Goal: Information Seeking & Learning: Learn about a topic

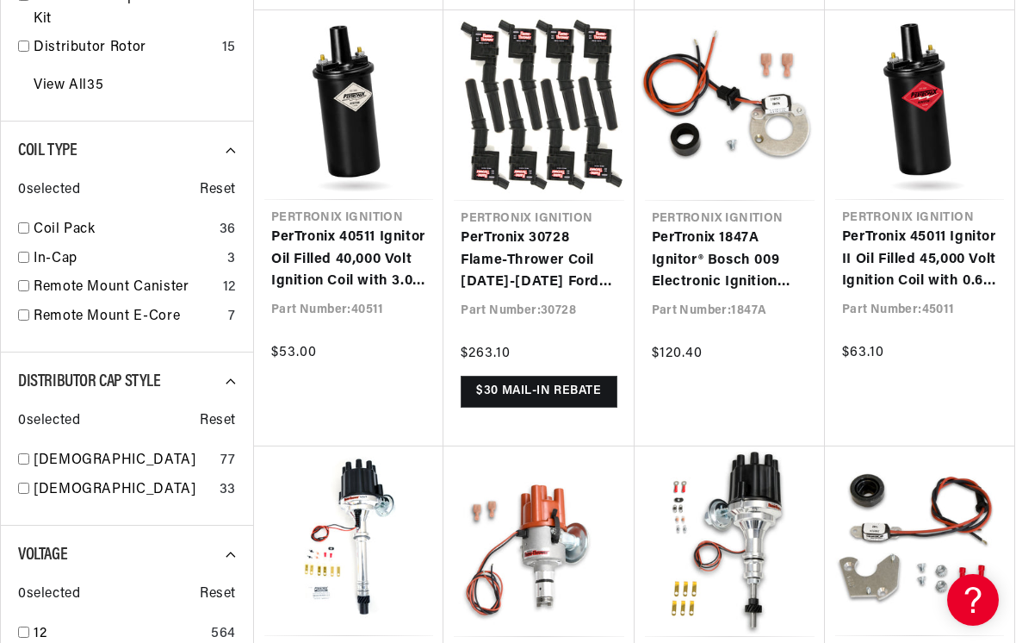
scroll to position [1078, 0]
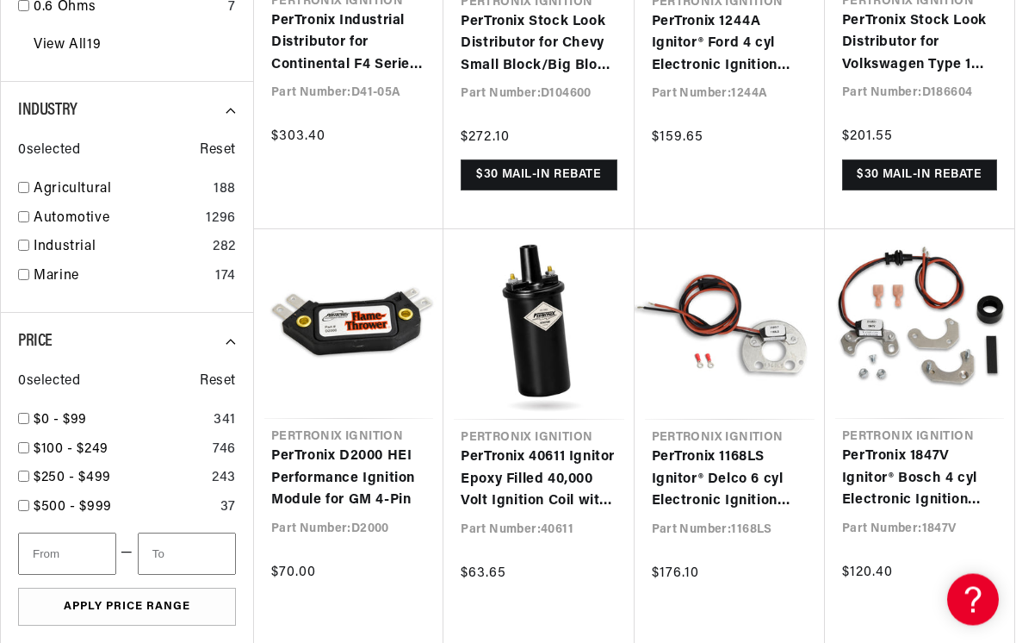
scroll to position [2152, 0]
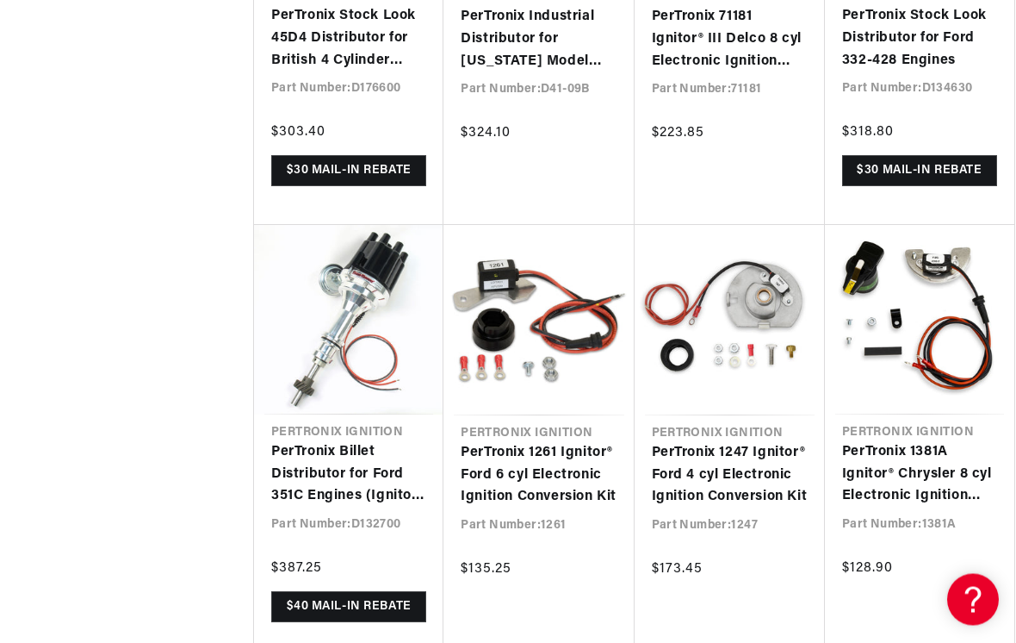
scroll to position [0, 643]
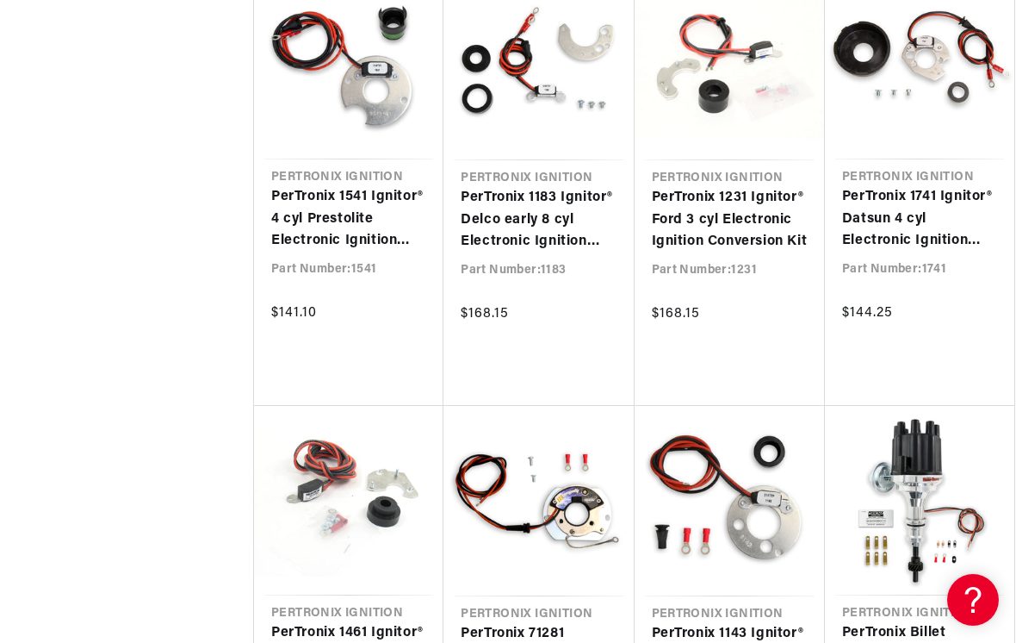
scroll to position [5604, 0]
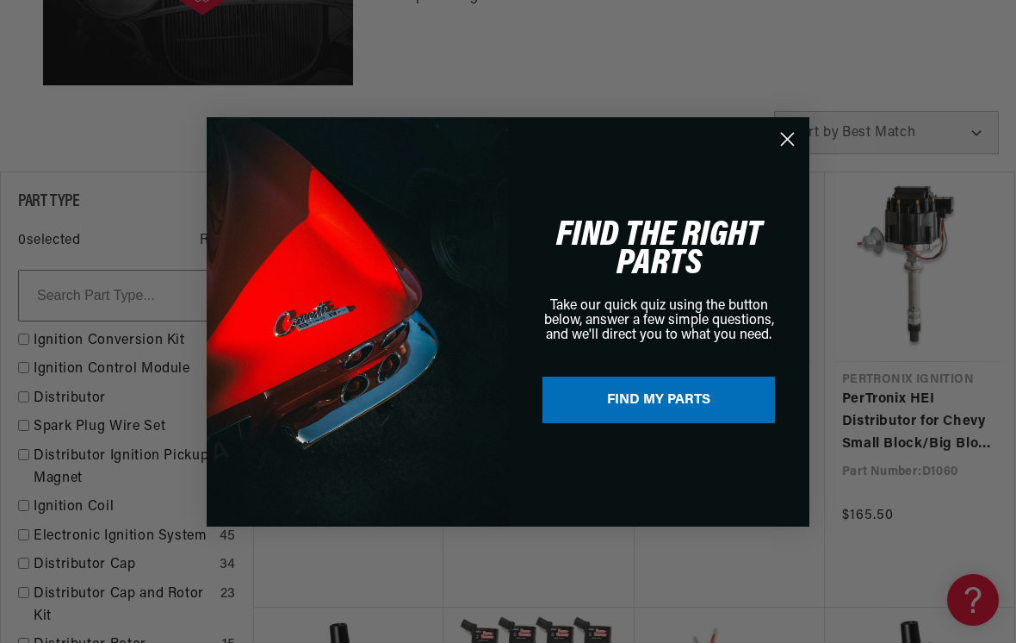
click at [799, 149] on circle "Close dialog" at bounding box center [788, 138] width 28 height 28
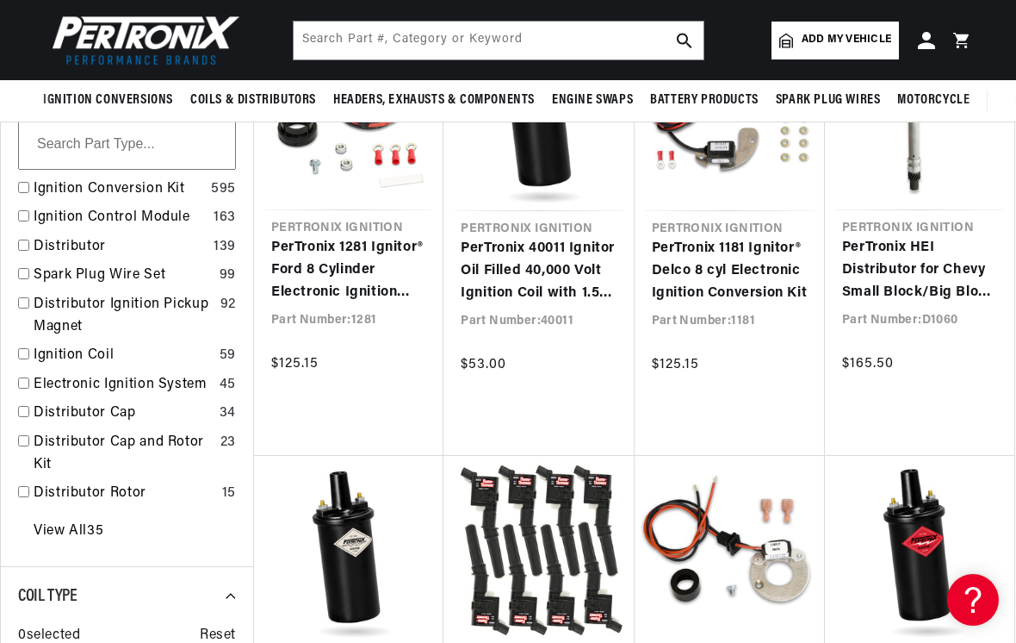
click at [184, 213] on link "Ignition Control Module" at bounding box center [120, 218] width 173 height 22
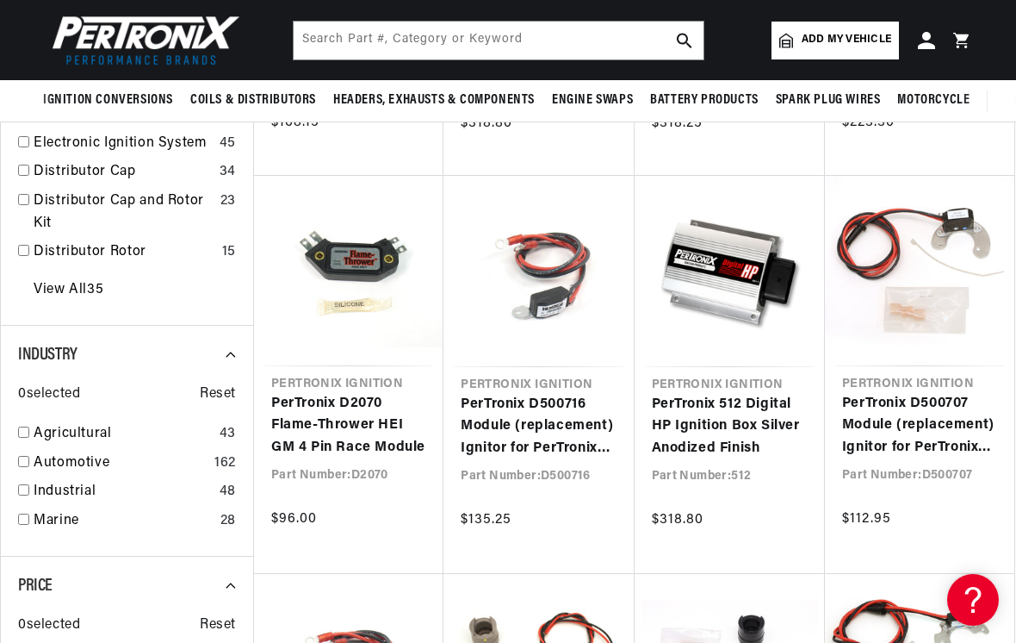
click at [35, 452] on link "Automotive" at bounding box center [121, 463] width 174 height 22
checkbox input "true"
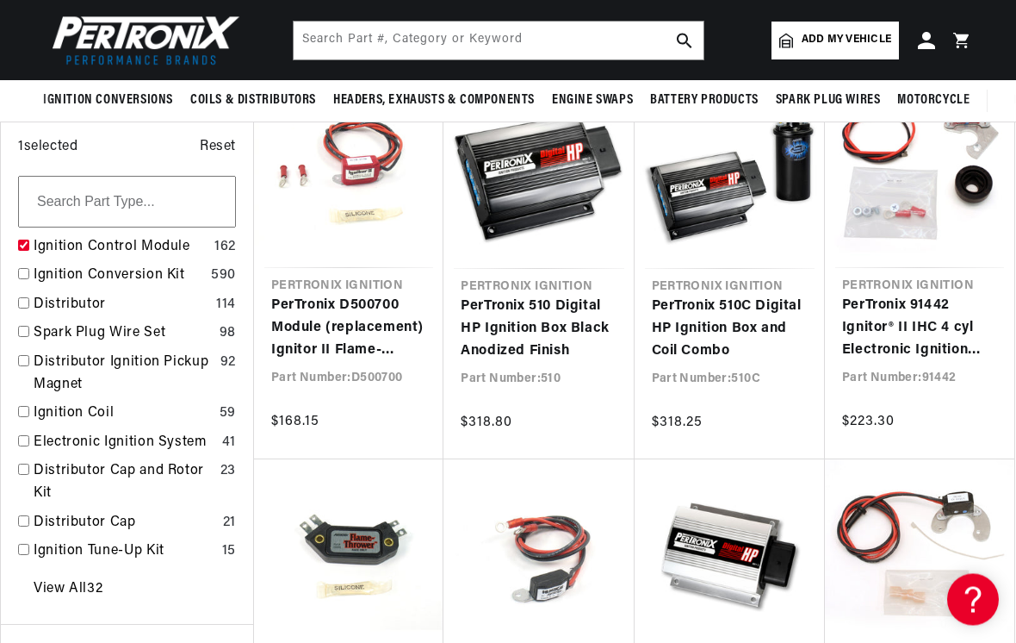
click at [24, 243] on input "checkbox" at bounding box center [23, 245] width 11 height 11
checkbox input "true"
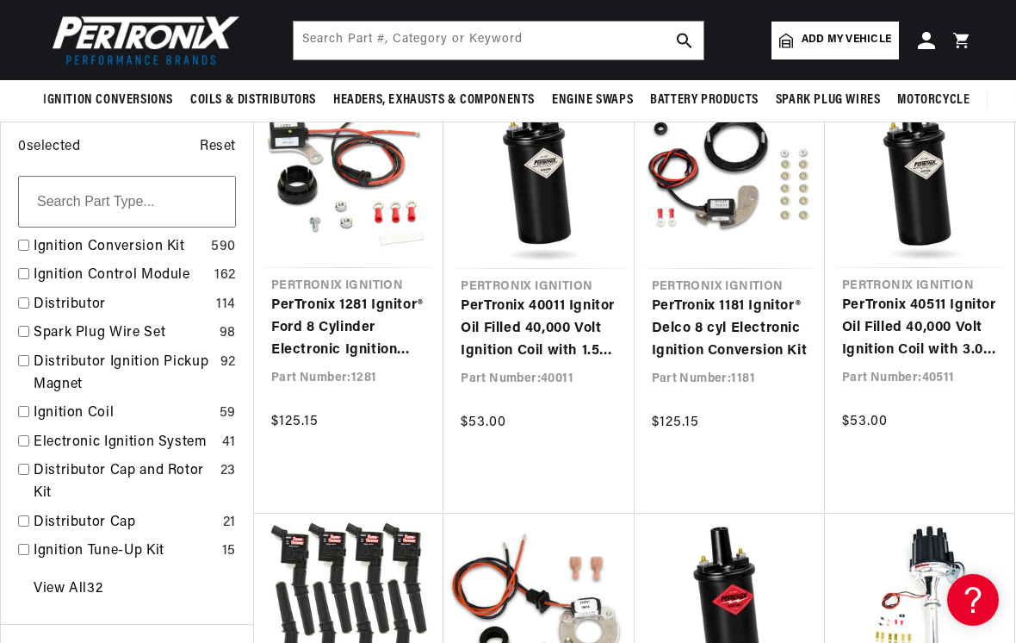
click at [111, 578] on div "View All 32" at bounding box center [127, 588] width 218 height 38
click at [97, 578] on link "View All 32" at bounding box center [68, 589] width 69 height 22
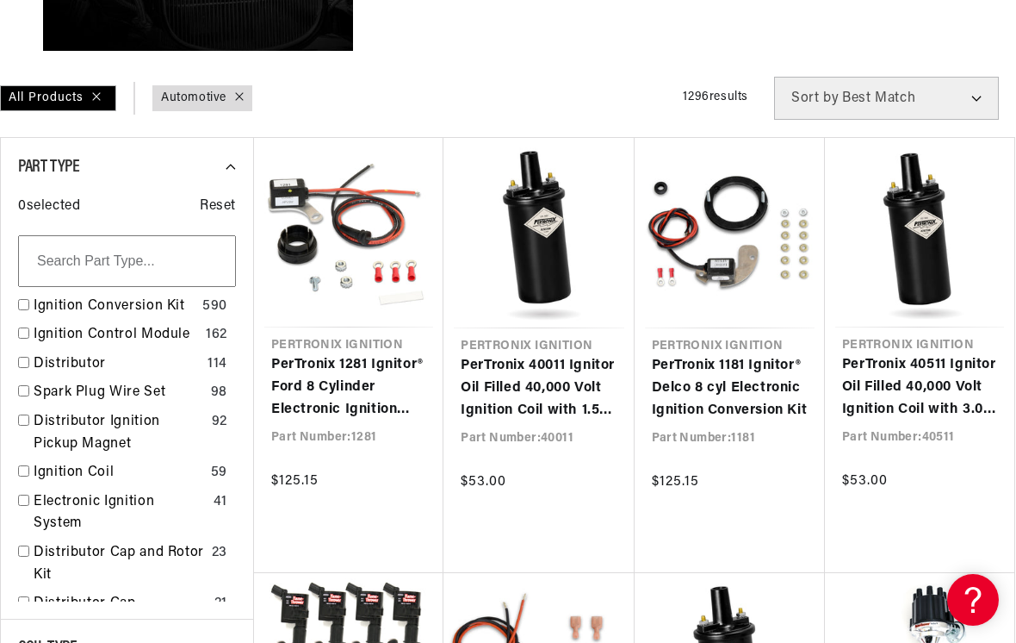
click at [124, 593] on link "Distributor Cap" at bounding box center [121, 604] width 174 height 22
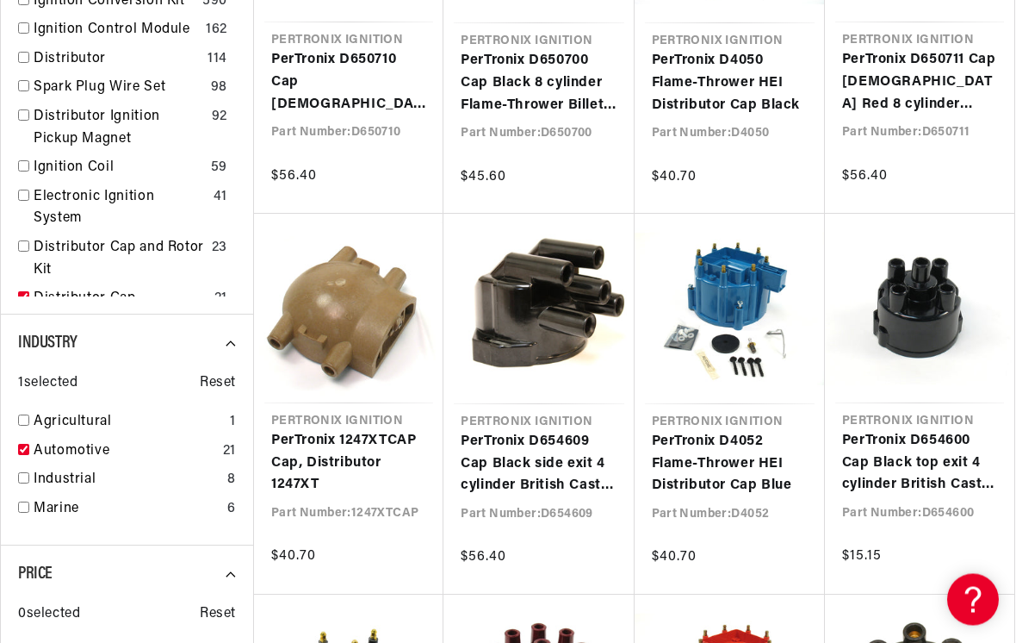
scroll to position [813, 0]
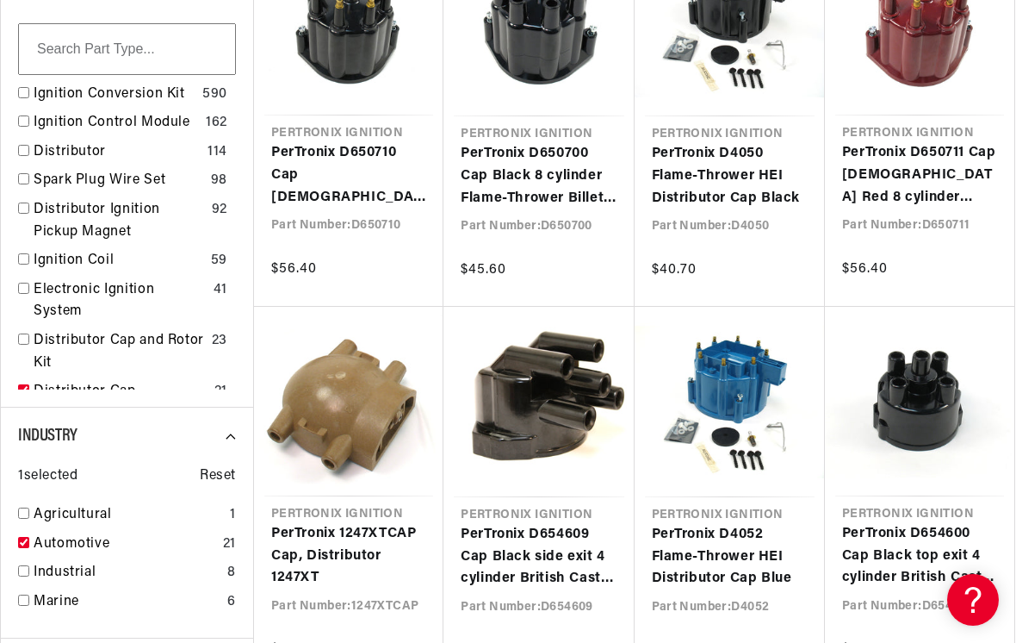
scroll to position [705, 0]
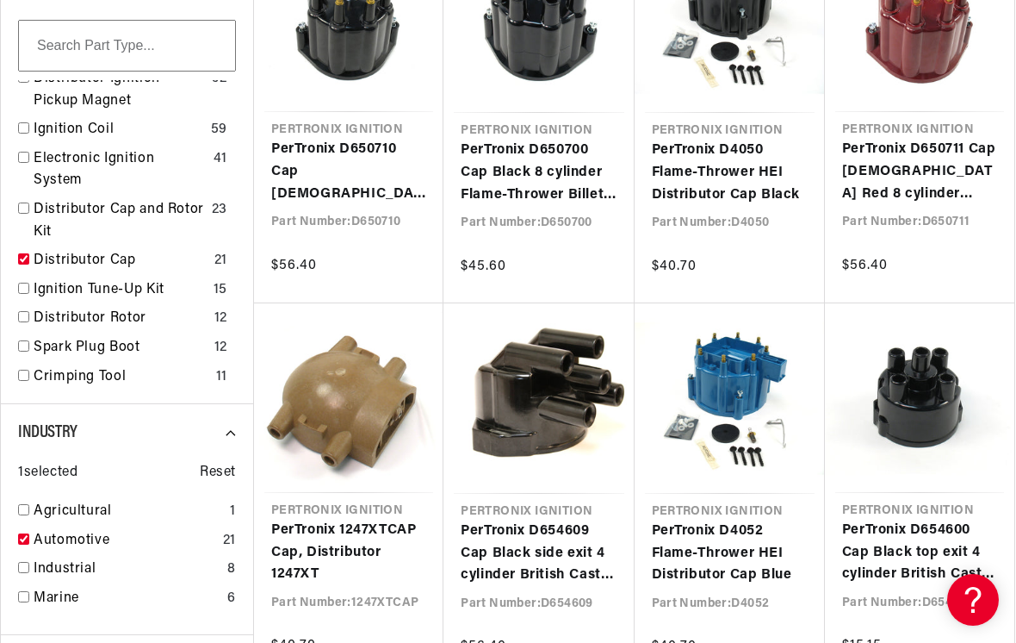
click at [24, 253] on input "checkbox" at bounding box center [23, 258] width 11 height 11
checkbox input "false"
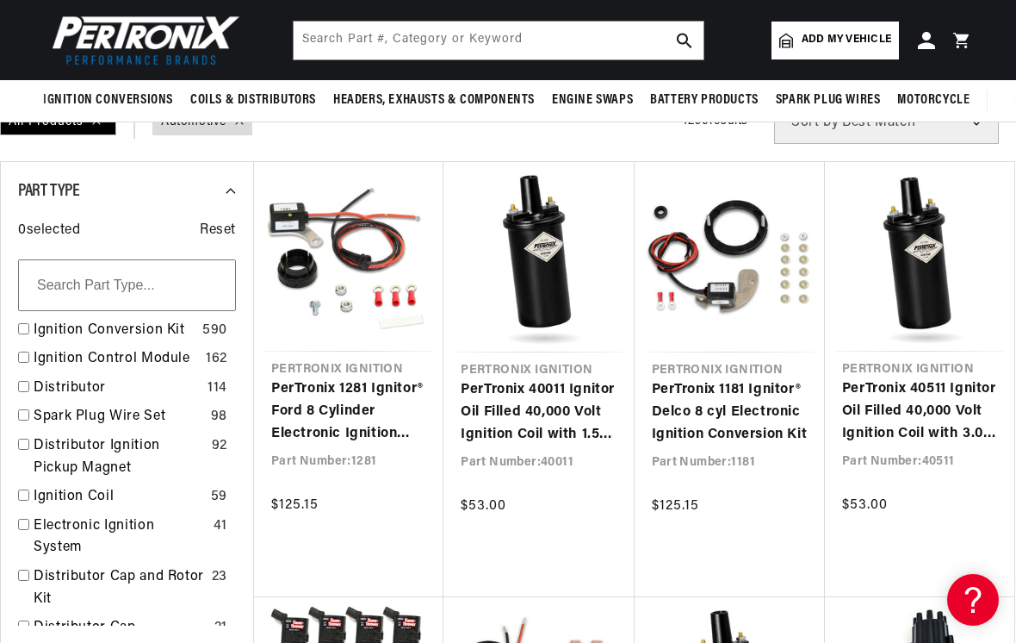
click at [143, 354] on link "Ignition Control Module" at bounding box center [116, 359] width 165 height 22
checkbox input "true"
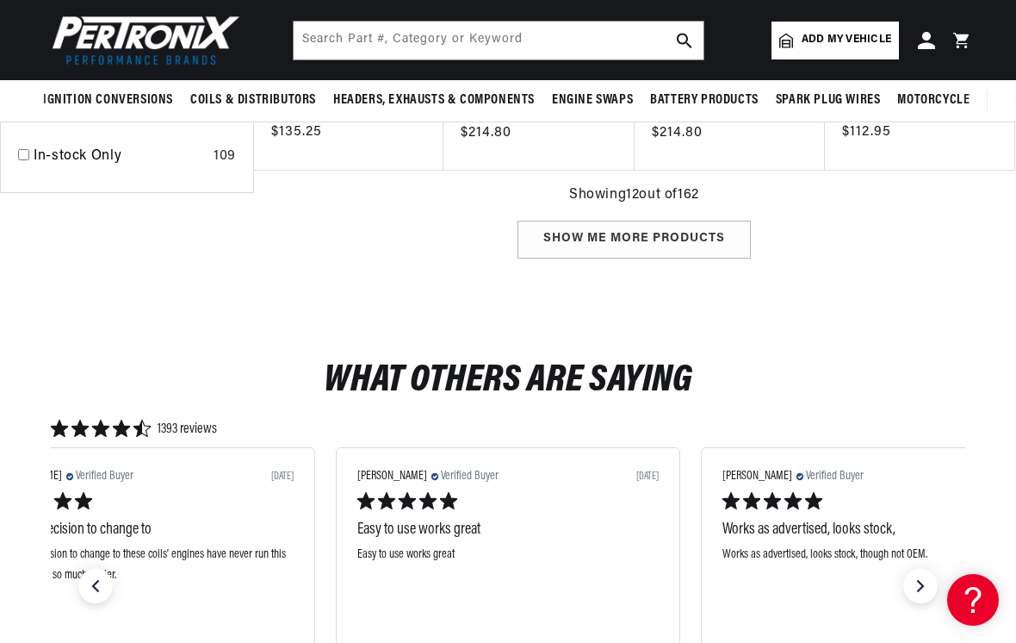
click at [707, 234] on div "Show me more products" at bounding box center [634, 240] width 233 height 39
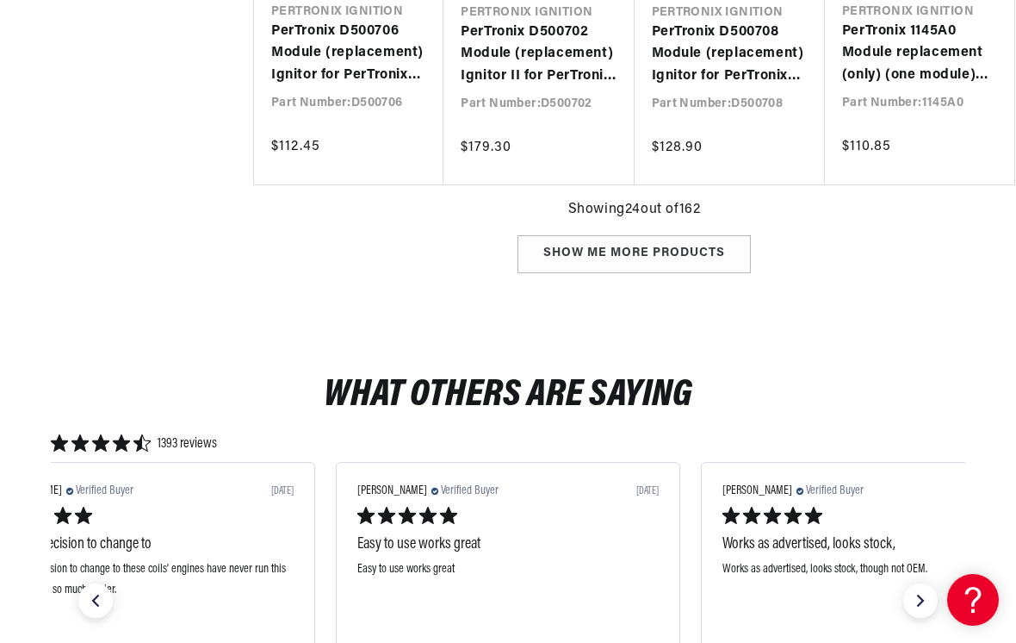
click at [694, 242] on div "Show me more products" at bounding box center [634, 254] width 233 height 39
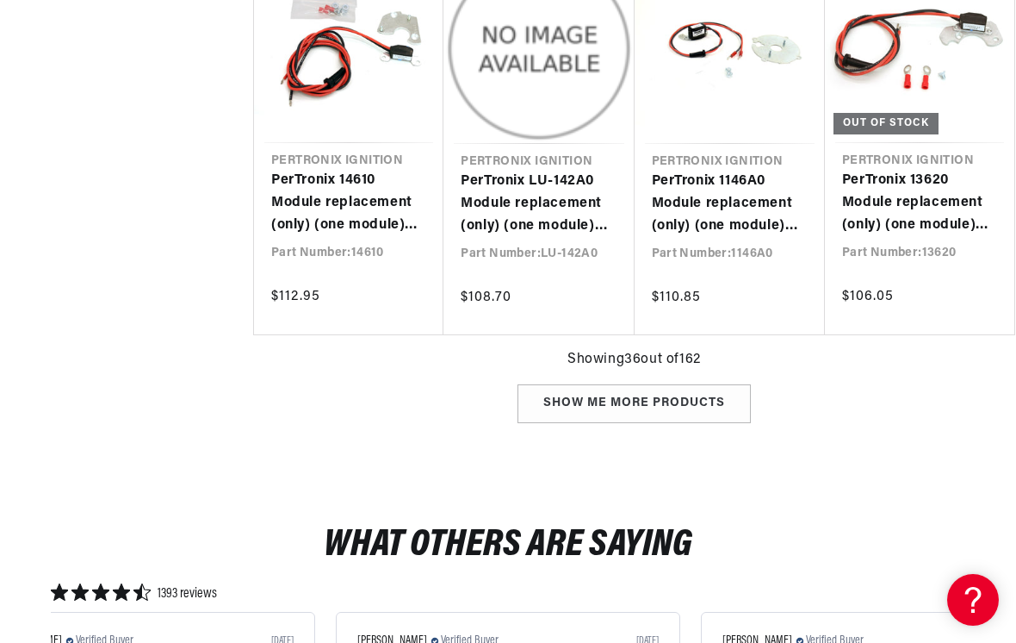
click at [644, 402] on div "Show me more products" at bounding box center [634, 403] width 233 height 39
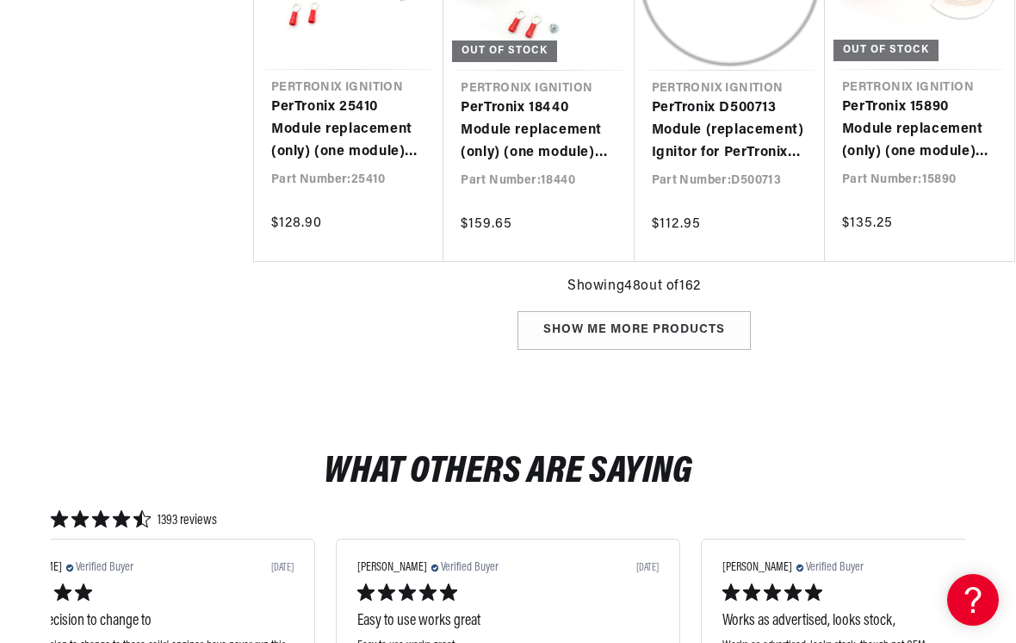
click at [707, 311] on div "Show me more products" at bounding box center [634, 330] width 233 height 39
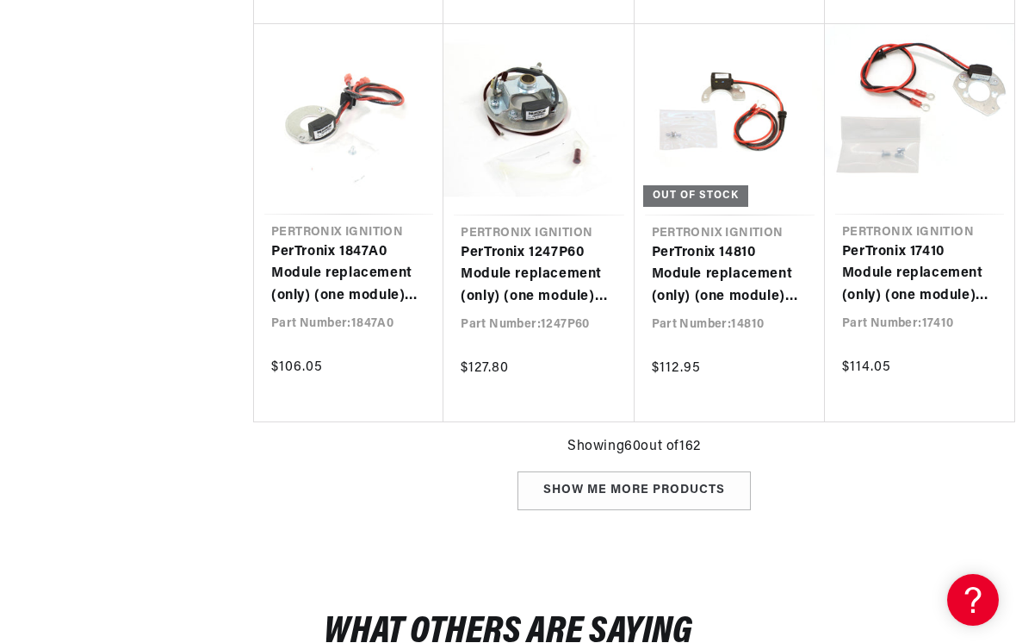
click at [648, 471] on div "Show me more products" at bounding box center [634, 490] width 233 height 39
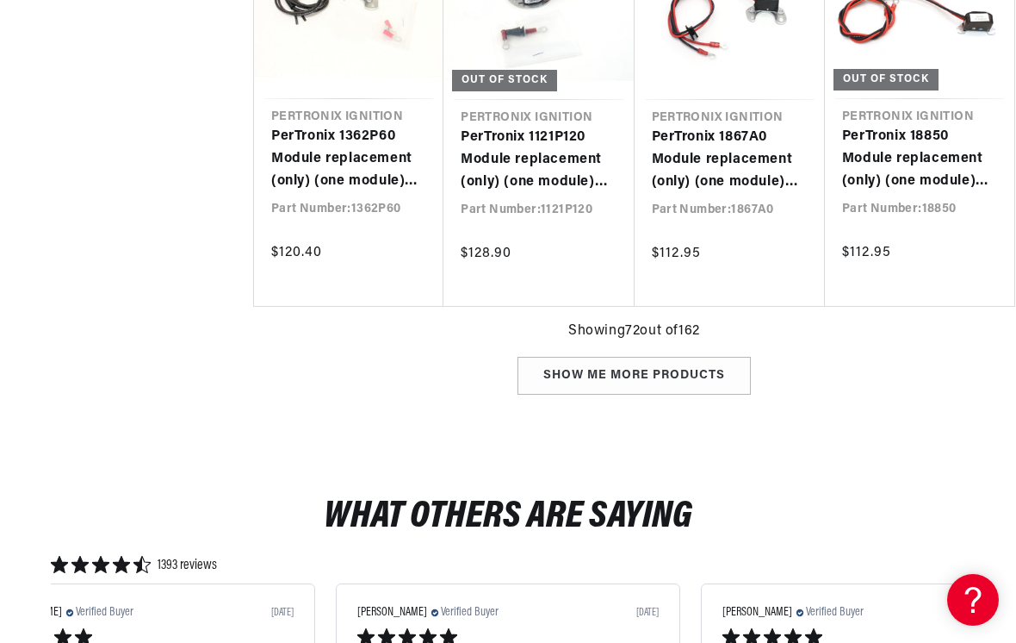
click at [677, 357] on div "Show me more products" at bounding box center [634, 376] width 233 height 39
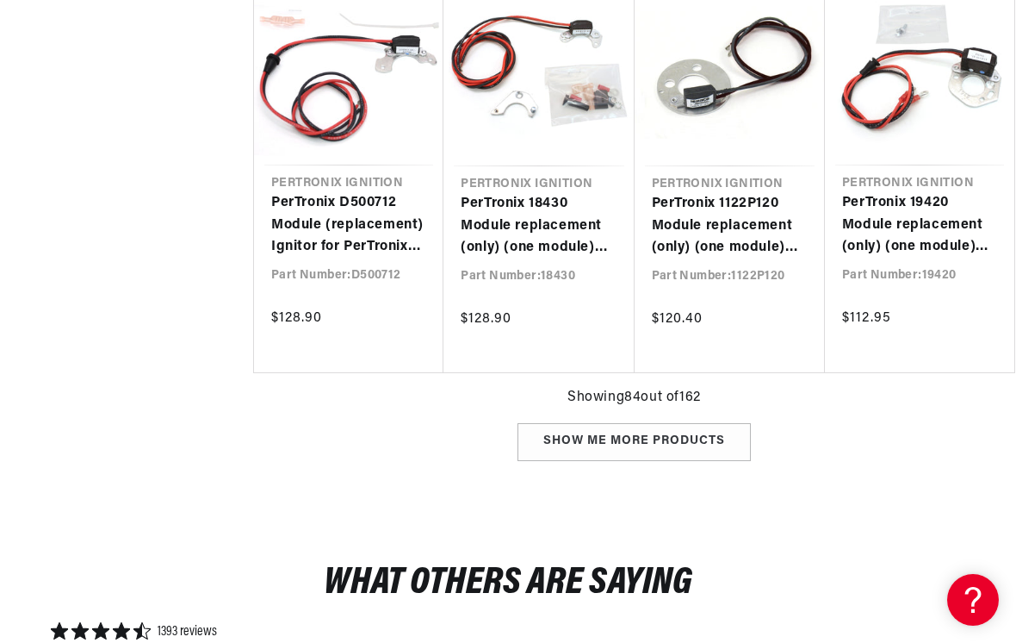
click at [656, 423] on div "Show me more products" at bounding box center [634, 442] width 233 height 39
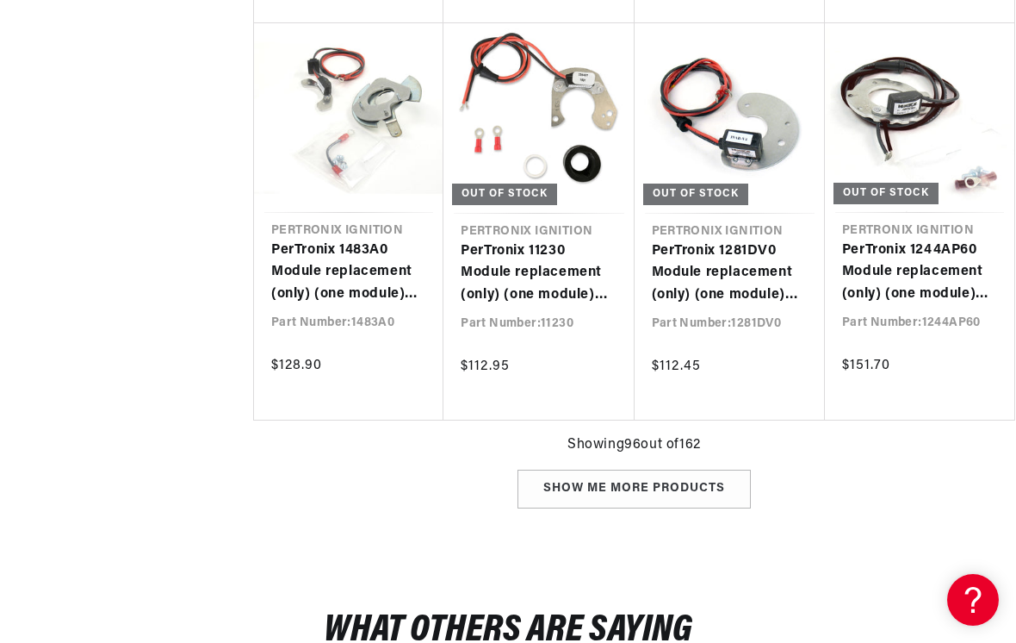
click at [639, 469] on div "Show me more products" at bounding box center [634, 488] width 233 height 39
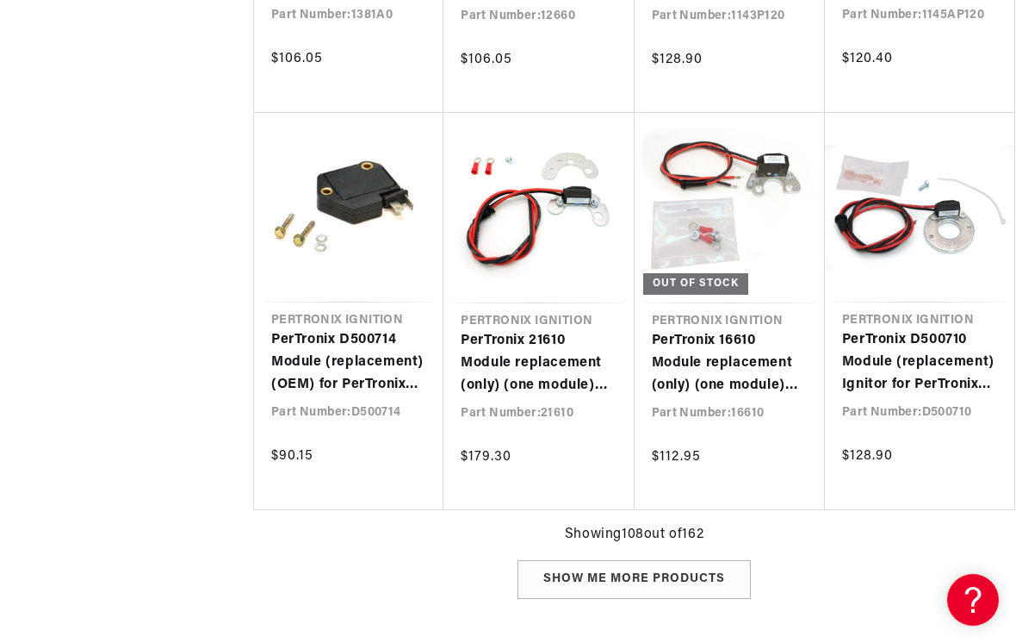
click at [648, 560] on div "Show me more products" at bounding box center [634, 579] width 233 height 39
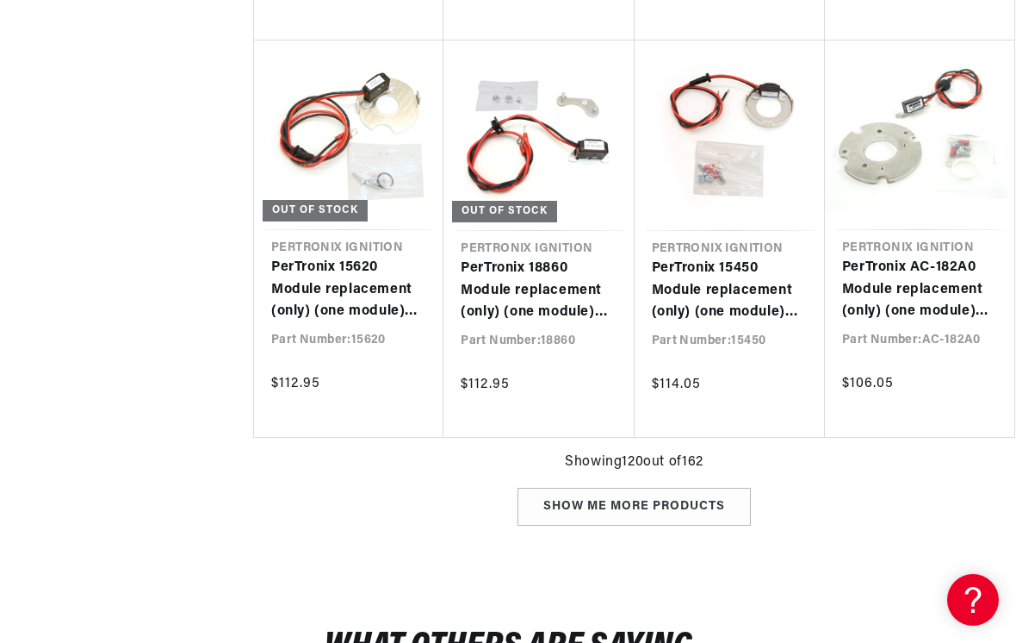
click at [642, 488] on div "Show me more products" at bounding box center [634, 507] width 233 height 39
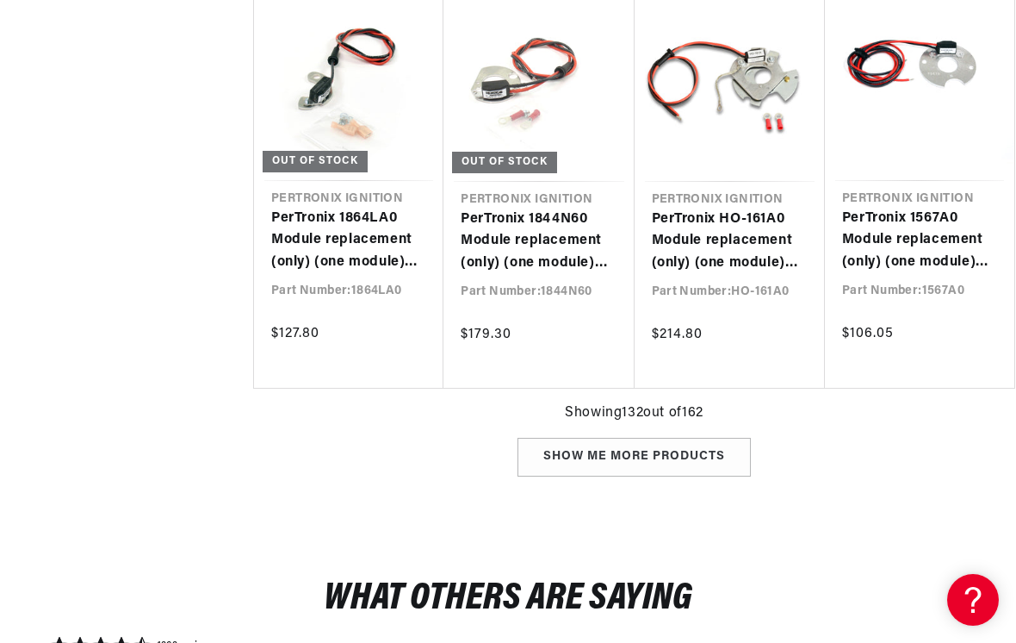
click at [654, 438] on div "Show me more products" at bounding box center [634, 457] width 233 height 39
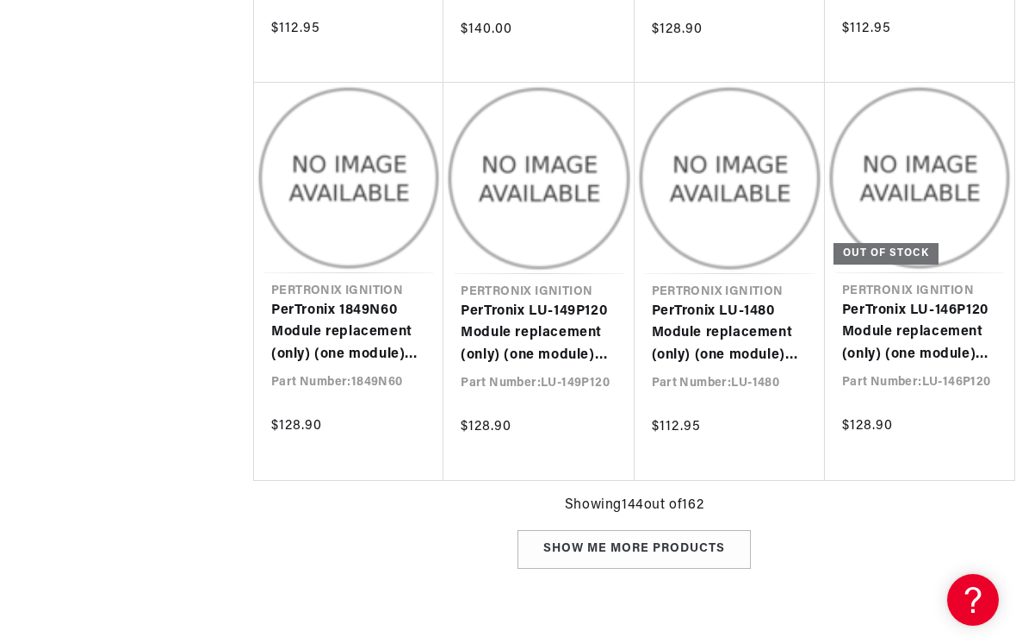
click at [636, 530] on div "Show me more products" at bounding box center [634, 549] width 233 height 39
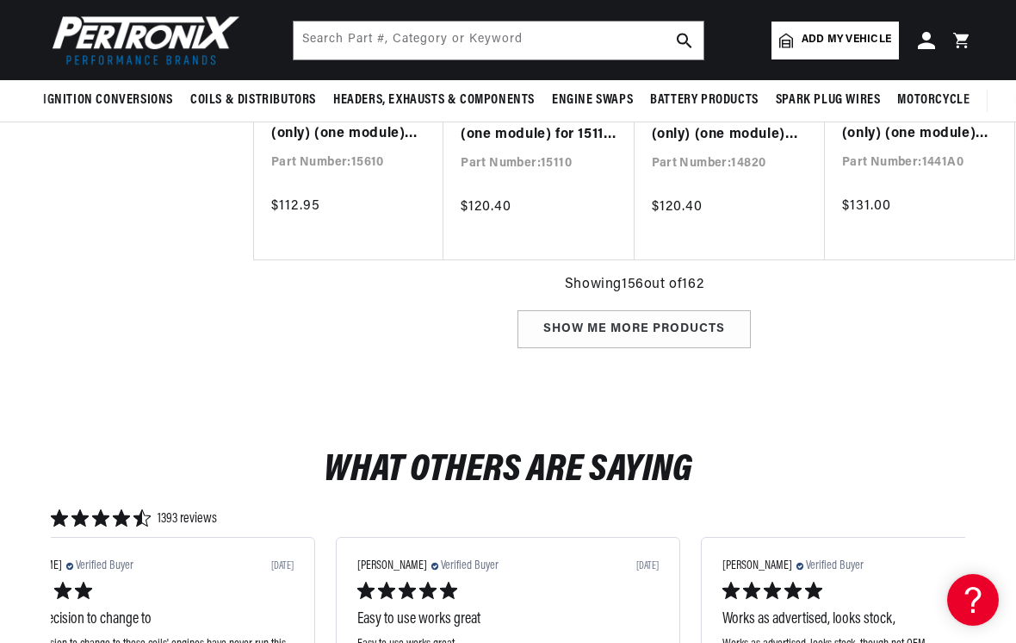
click at [709, 310] on div "Show me more products" at bounding box center [634, 329] width 233 height 39
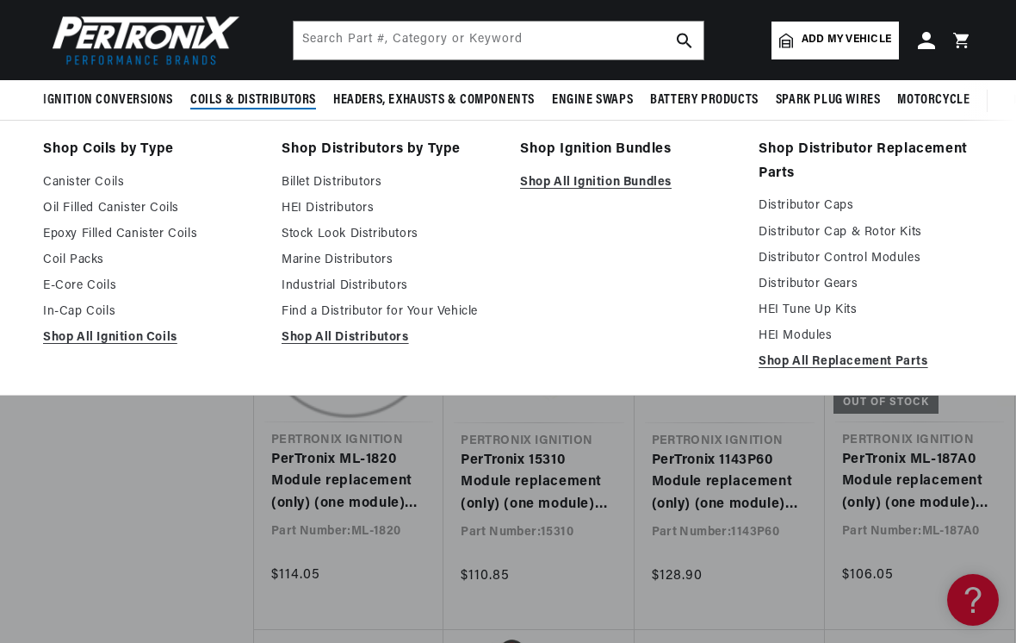
click at [812, 333] on link "HEI Modules" at bounding box center [866, 336] width 214 height 21
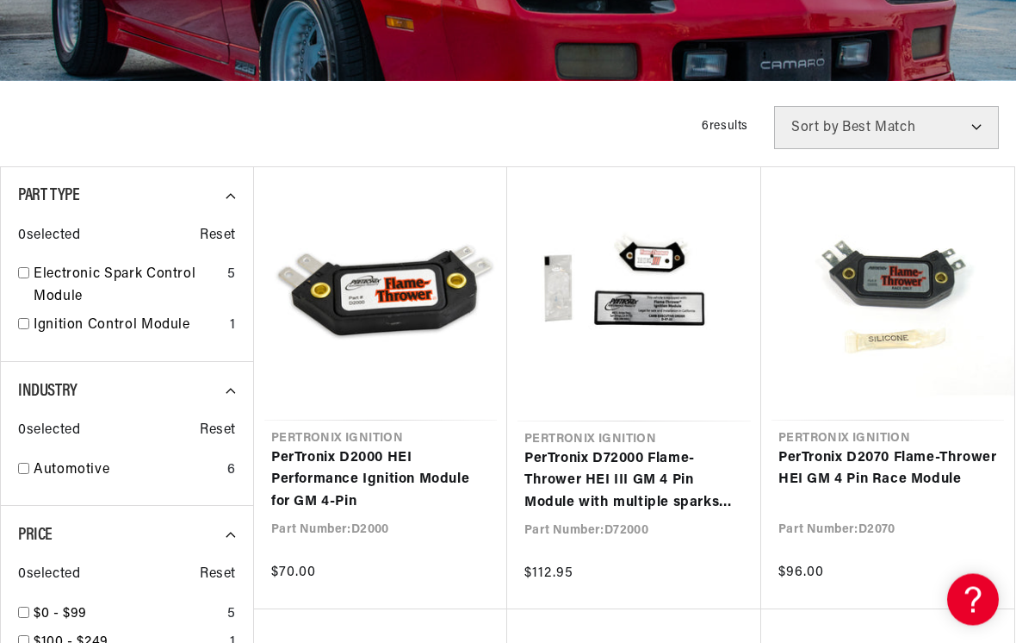
scroll to position [354, 0]
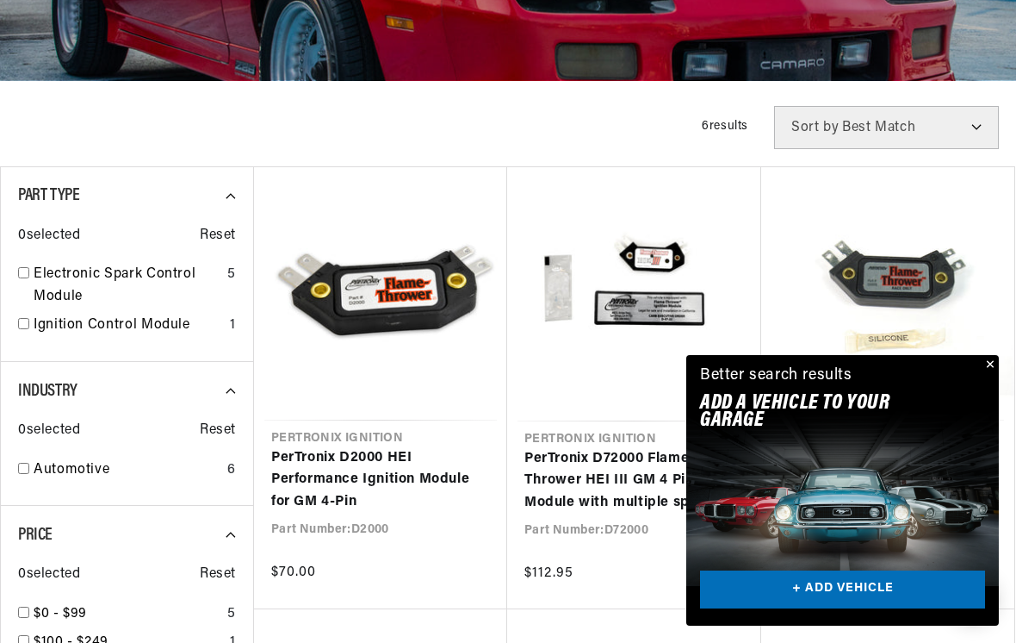
click at [995, 376] on button "Close" at bounding box center [989, 365] width 21 height 21
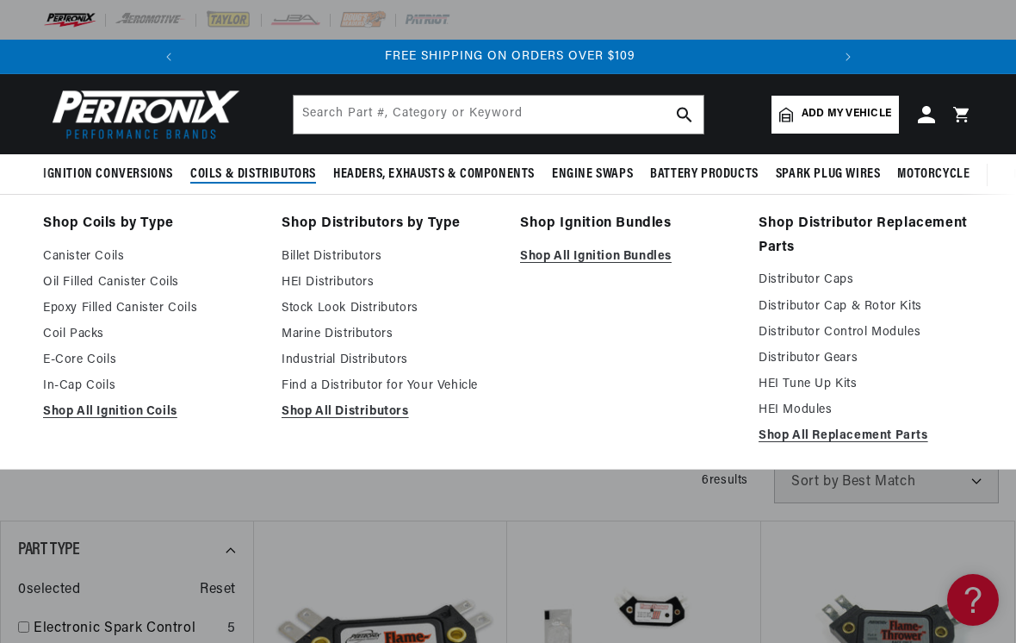
scroll to position [0, 416]
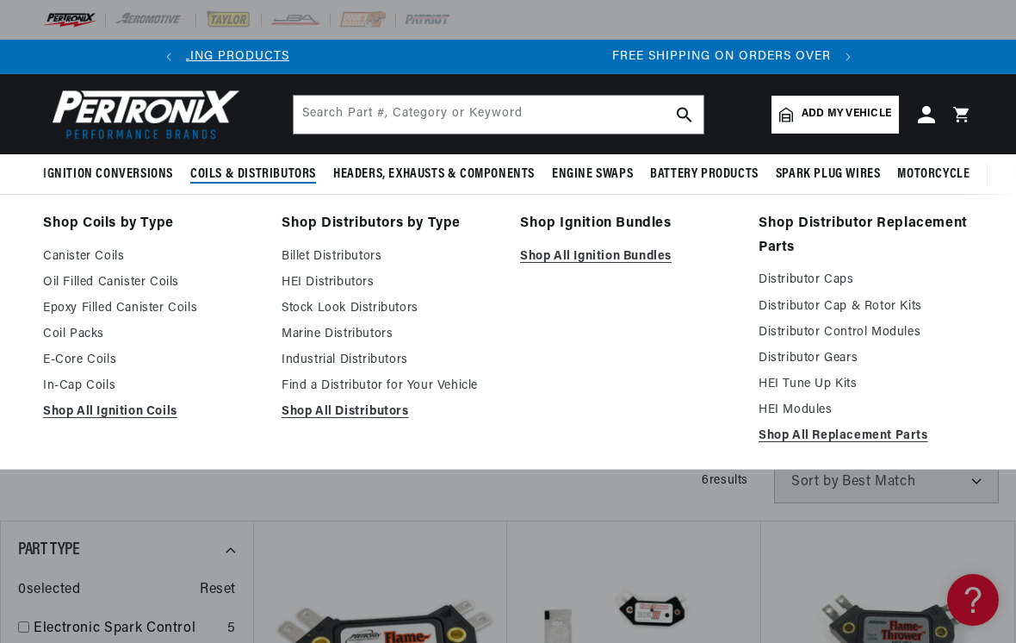
click at [152, 289] on link "Oil Filled Canister Coils" at bounding box center [150, 282] width 214 height 21
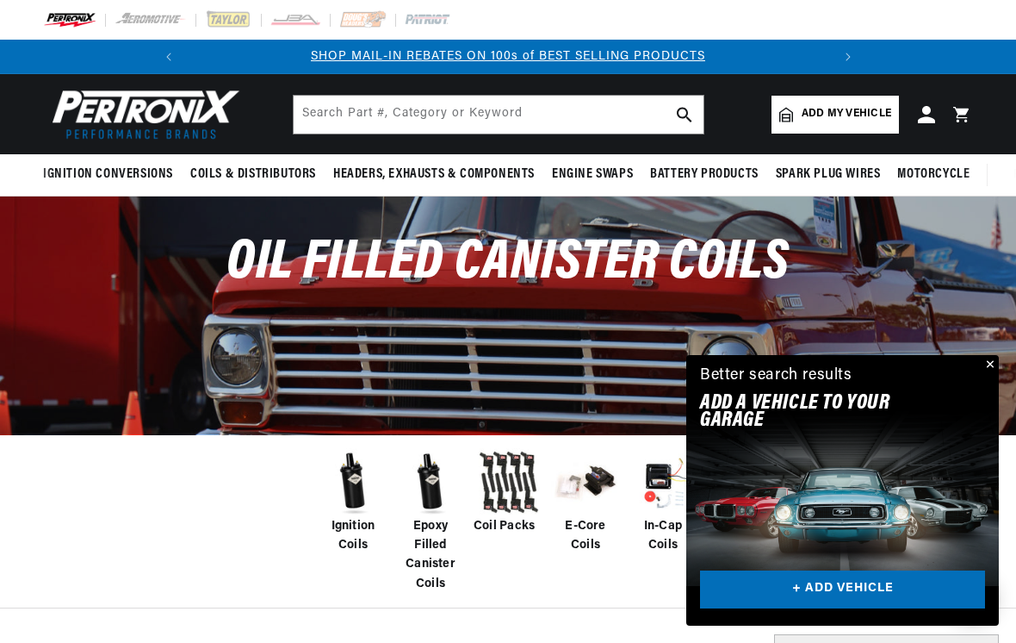
click at [363, 505] on img at bounding box center [353, 482] width 69 height 69
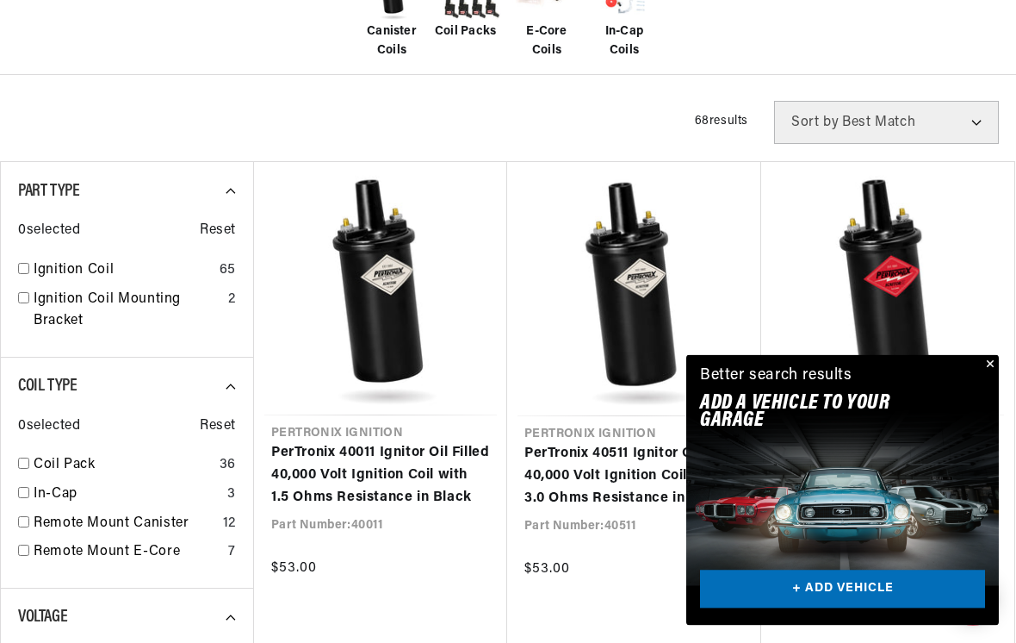
scroll to position [494, 0]
click at [994, 376] on button "Close" at bounding box center [989, 365] width 21 height 21
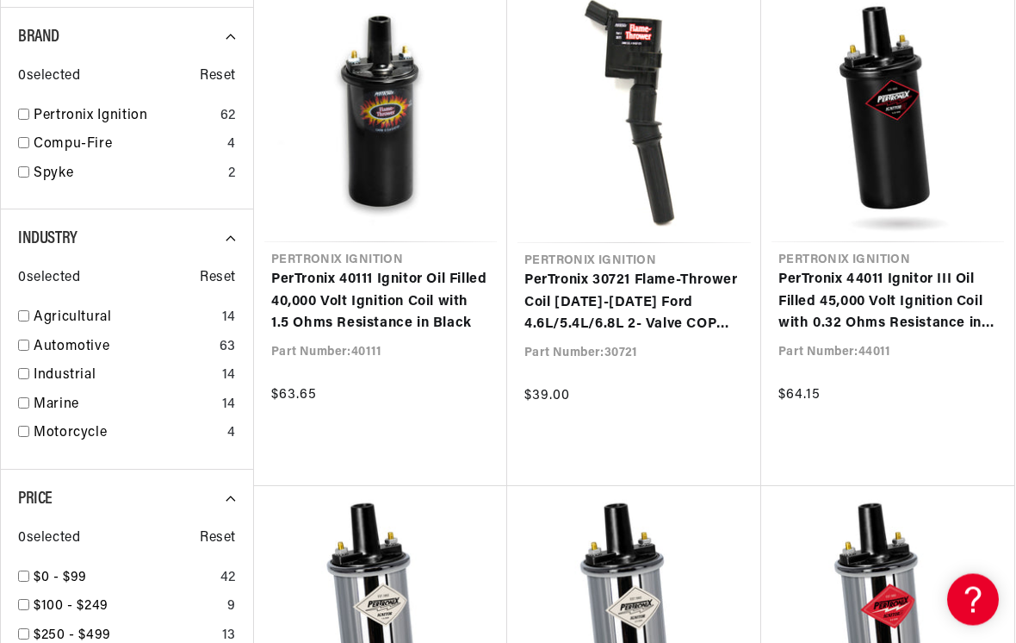
scroll to position [0, 643]
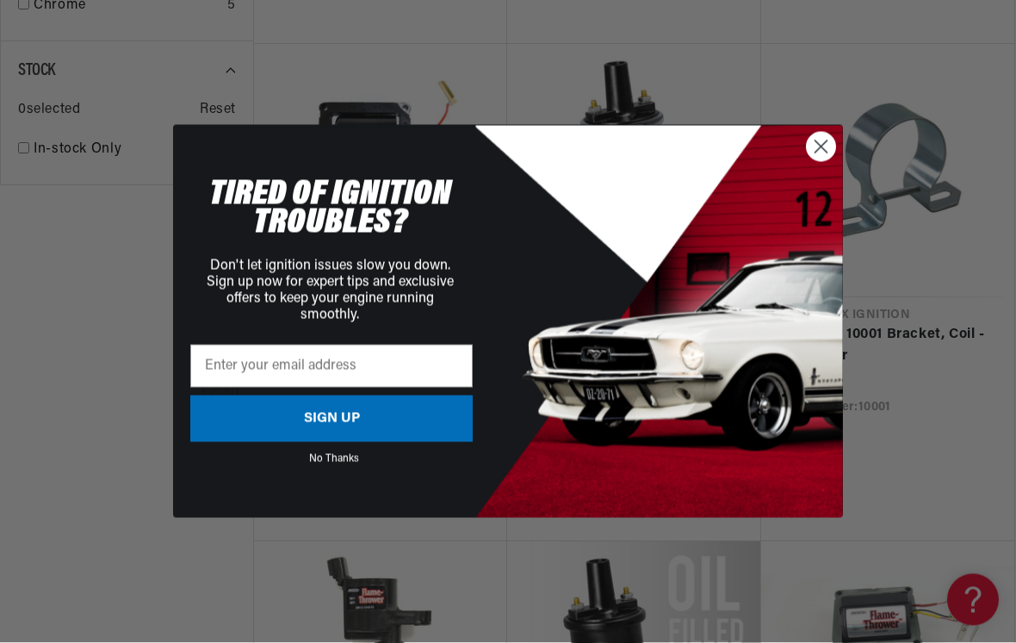
scroll to position [2613, 0]
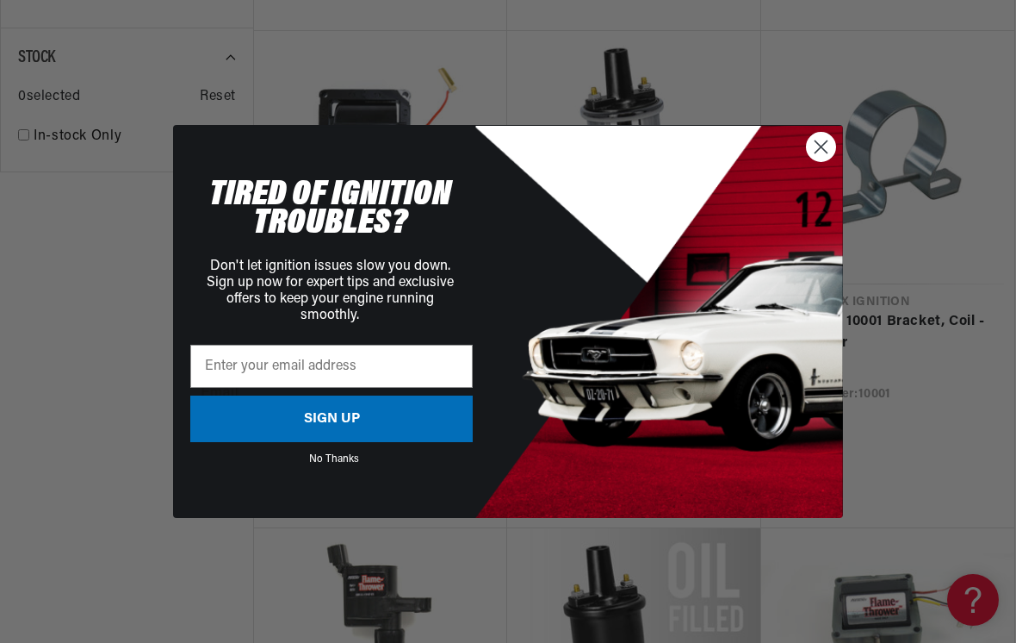
click at [830, 161] on circle "Close dialog" at bounding box center [821, 147] width 28 height 28
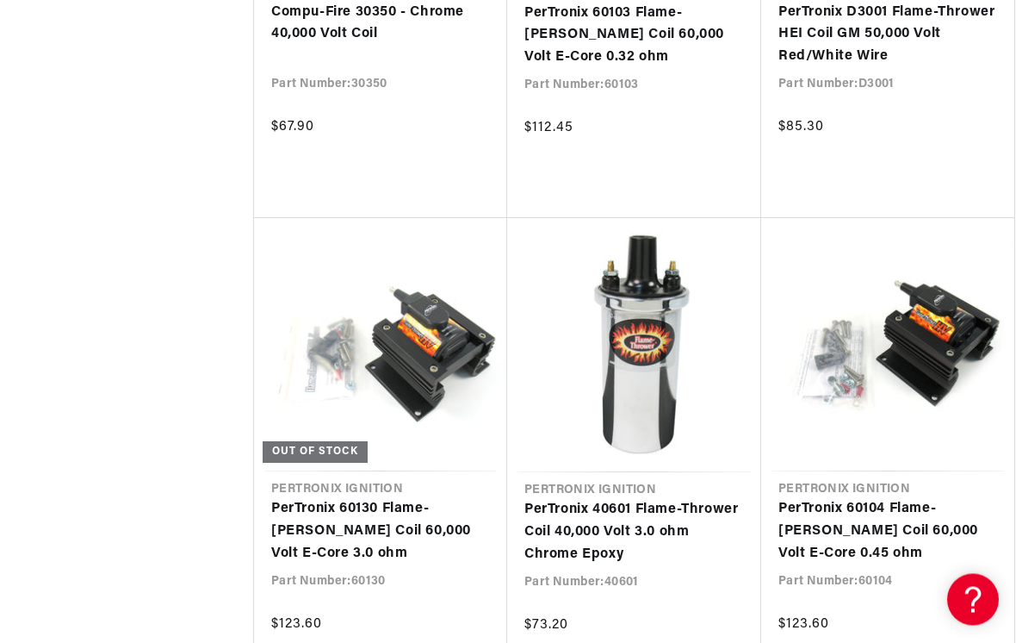
scroll to position [0, 643]
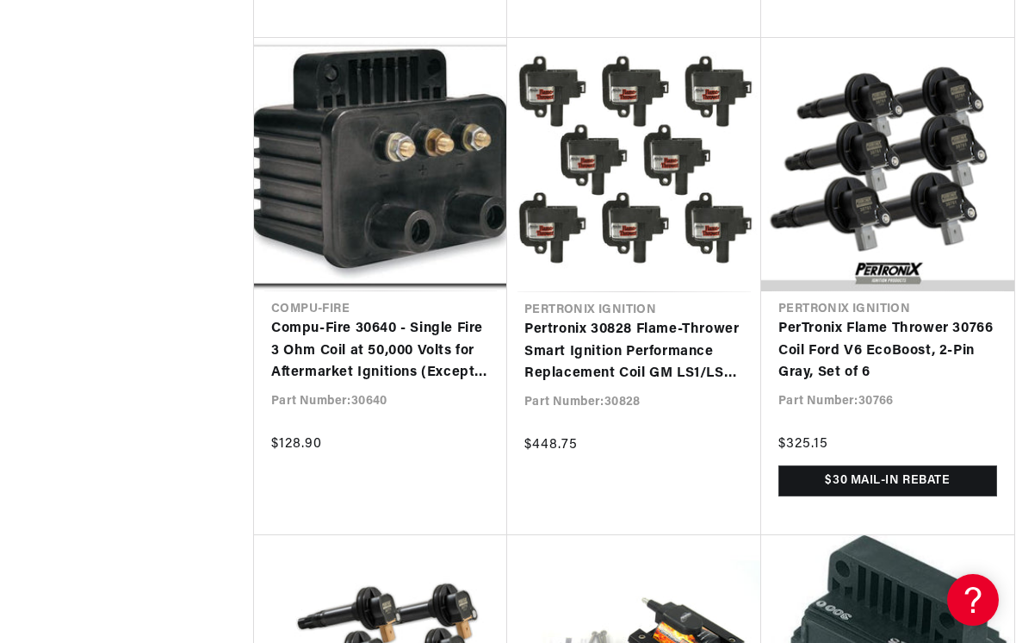
scroll to position [5100, 0]
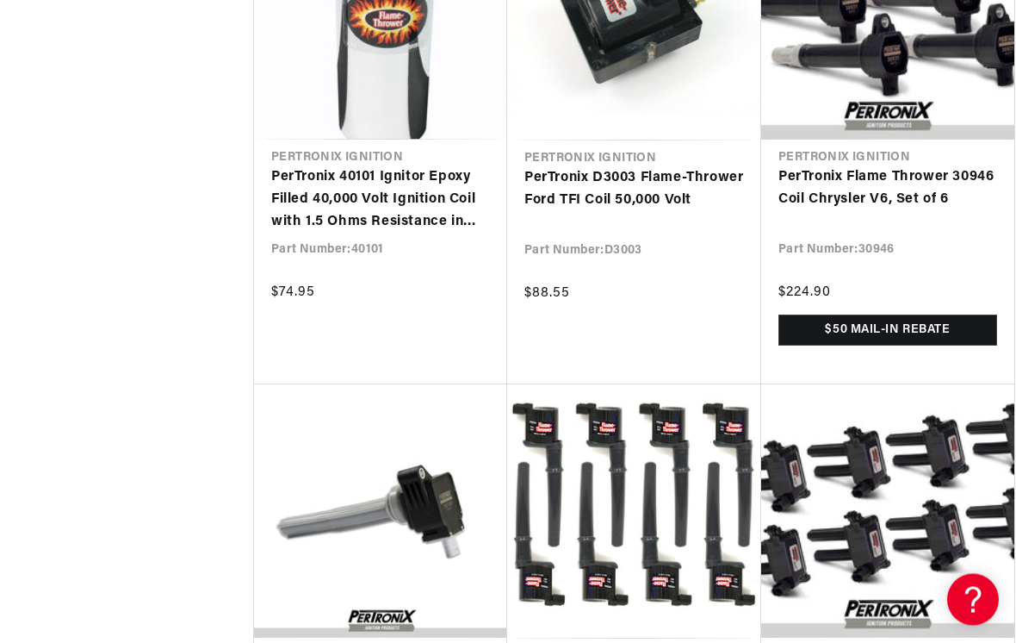
scroll to position [7896, 0]
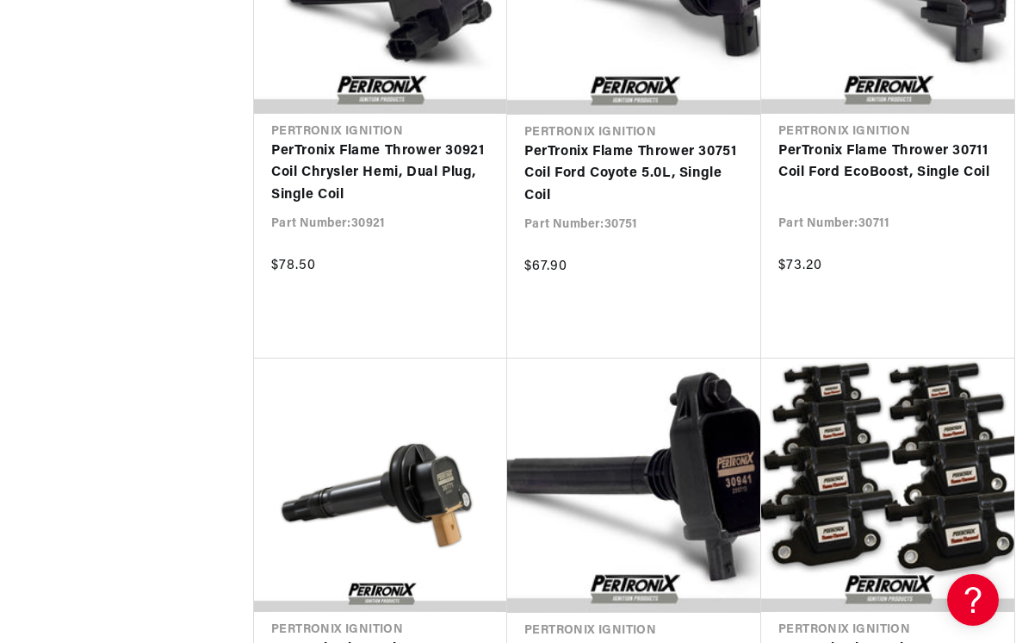
scroll to position [0, 643]
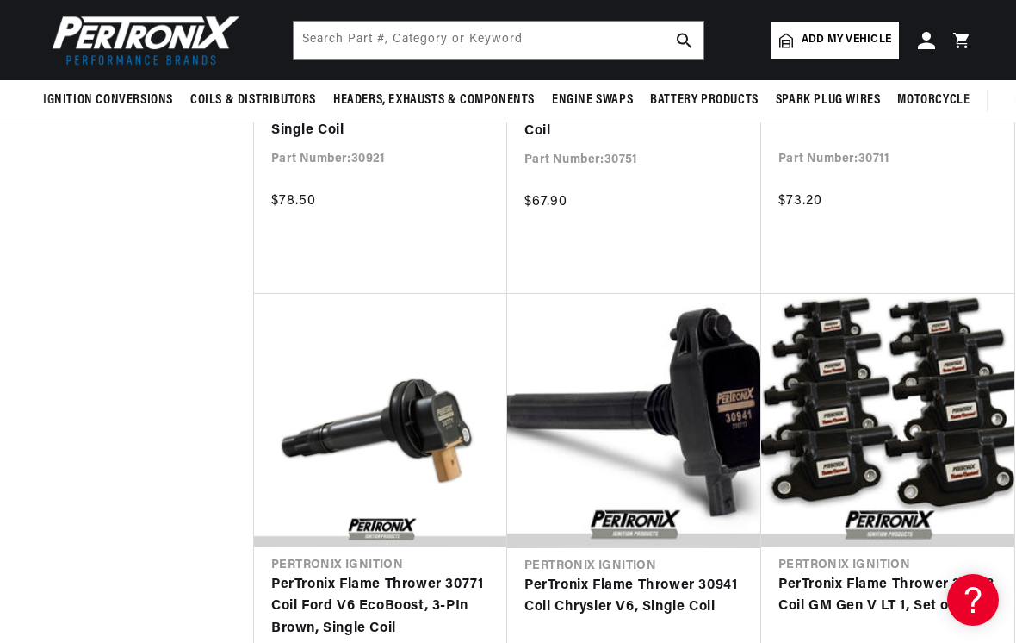
scroll to position [9818, 0]
